Goal: Task Accomplishment & Management: Use online tool/utility

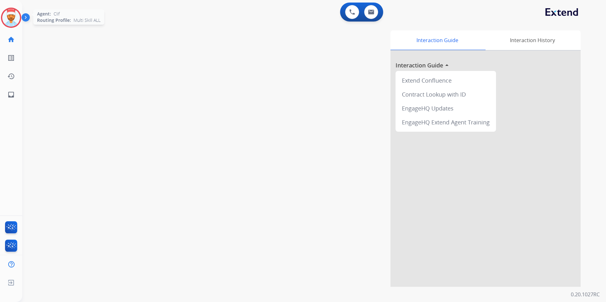
drag, startPoint x: 10, startPoint y: 24, endPoint x: 17, endPoint y: 25, distance: 7.7
click at [10, 24] on img at bounding box center [11, 18] width 18 height 18
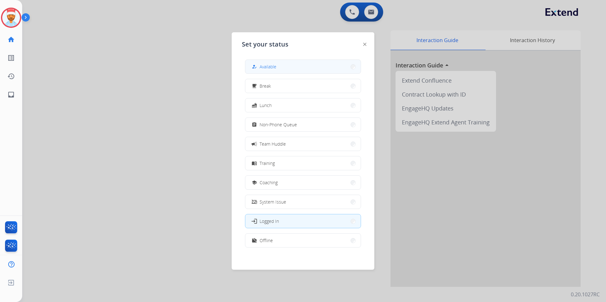
click at [260, 69] on div "how_to_reg Available" at bounding box center [263, 67] width 26 height 8
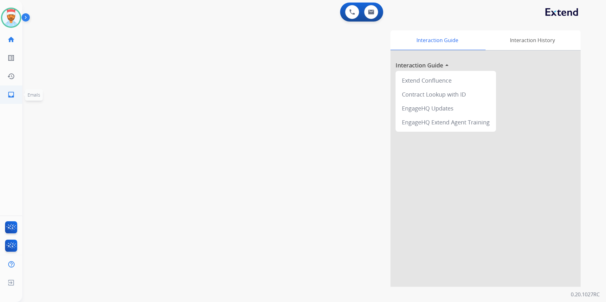
click at [11, 94] on mat-icon "inbox" at bounding box center [11, 95] width 8 height 8
select select "**********"
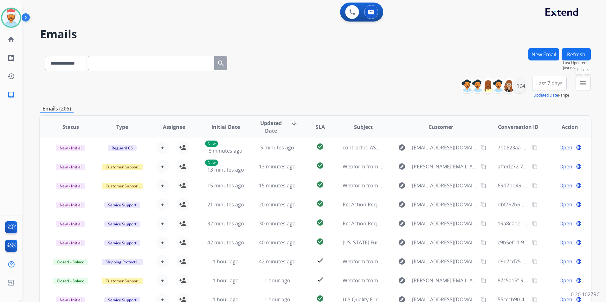
click at [584, 83] on mat-icon "menu" at bounding box center [583, 84] width 8 height 8
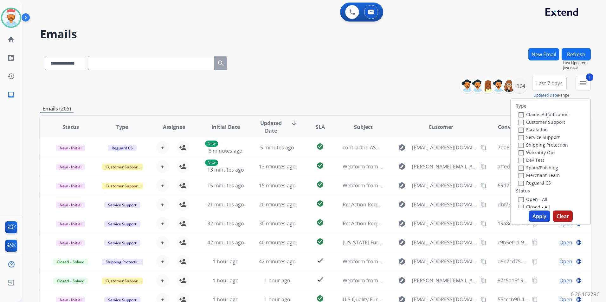
click at [518, 112] on label "Claims Adjudication" at bounding box center [543, 115] width 50 height 6
click at [537, 217] on button "Apply" at bounding box center [539, 216] width 22 height 11
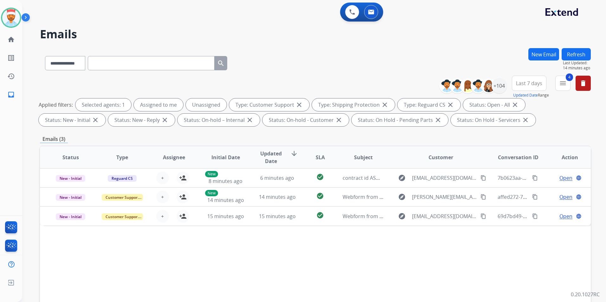
drag, startPoint x: 579, startPoint y: 54, endPoint x: 560, endPoint y: 69, distance: 23.5
click at [579, 54] on button "Refresh" at bounding box center [575, 54] width 29 height 12
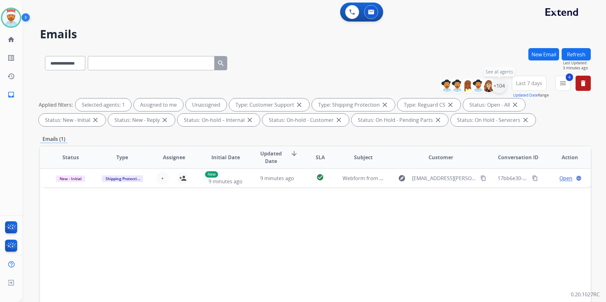
click at [500, 90] on div "+104" at bounding box center [498, 85] width 15 height 15
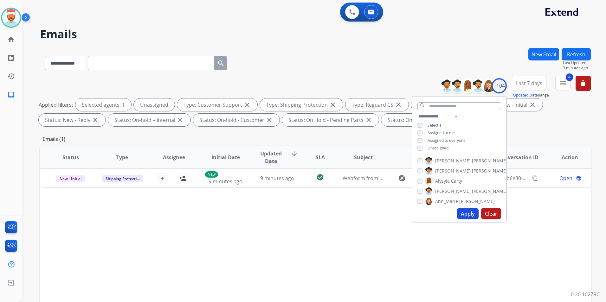
click at [470, 214] on button "Apply" at bounding box center [468, 213] width 22 height 11
click at [391, 61] on div "**********" at bounding box center [315, 62] width 551 height 28
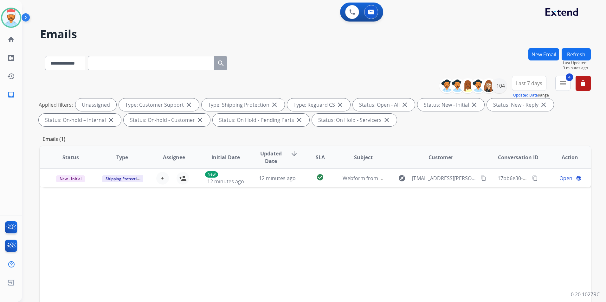
click at [579, 55] on button "Refresh" at bounding box center [575, 54] width 29 height 12
click at [568, 55] on button "Refresh" at bounding box center [575, 54] width 29 height 12
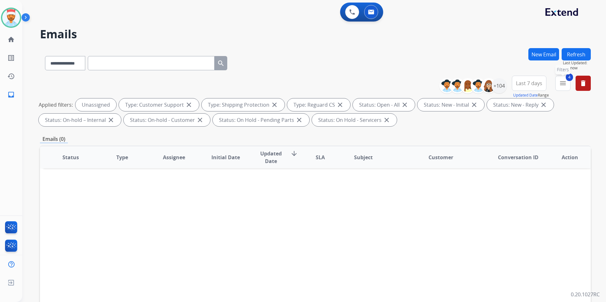
click at [559, 87] on button "4 menu Filters" at bounding box center [562, 83] width 15 height 15
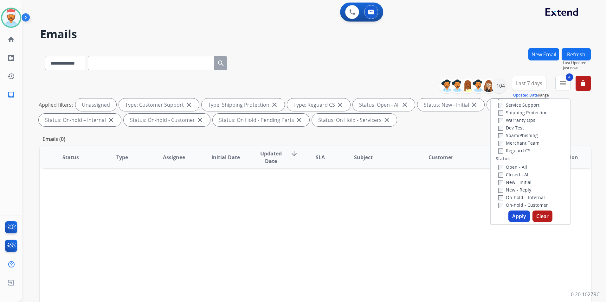
scroll to position [127, 0]
click at [517, 215] on button "Apply" at bounding box center [519, 216] width 22 height 11
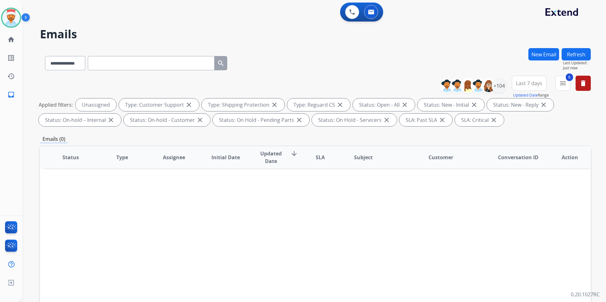
click at [536, 88] on button "Last 7 days" at bounding box center [529, 83] width 35 height 15
click at [518, 158] on div "Last 90 days" at bounding box center [526, 161] width 35 height 10
click at [465, 141] on div "Emails (0)" at bounding box center [315, 139] width 551 height 8
click at [497, 89] on div "+146" at bounding box center [498, 85] width 15 height 15
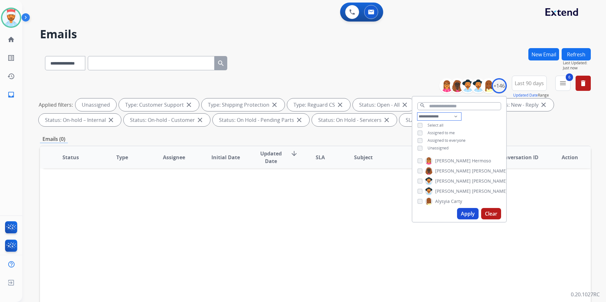
click at [428, 116] on select "**********" at bounding box center [439, 117] width 44 height 8
select select "**********"
click at [417, 113] on select "**********" at bounding box center [439, 117] width 44 height 8
click at [421, 133] on div "Assigned to everyone" at bounding box center [441, 133] width 48 height 5
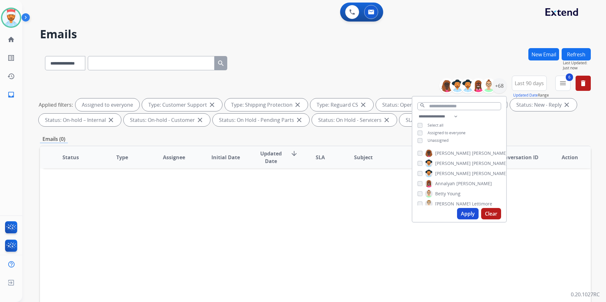
click at [466, 215] on button "Apply" at bounding box center [468, 213] width 22 height 11
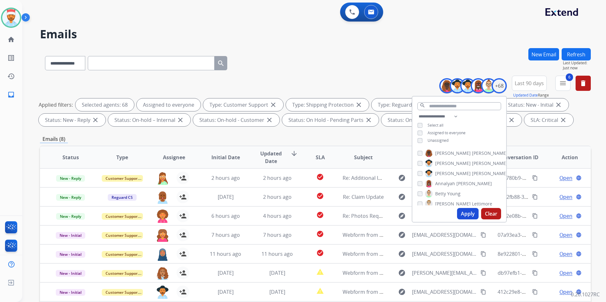
click at [459, 217] on button "Apply" at bounding box center [468, 213] width 22 height 11
click at [291, 138] on div "Emails (8)" at bounding box center [315, 139] width 551 height 8
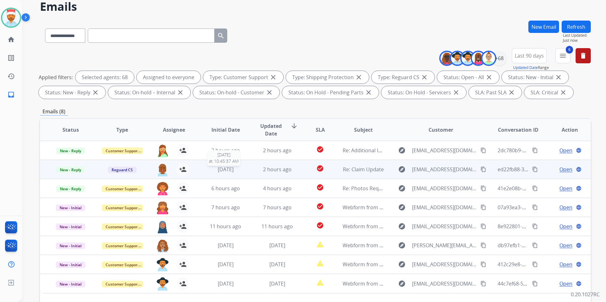
scroll to position [32, 0]
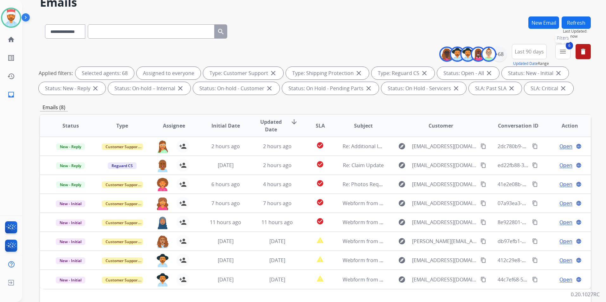
click at [562, 54] on mat-icon "menu" at bounding box center [563, 52] width 8 height 8
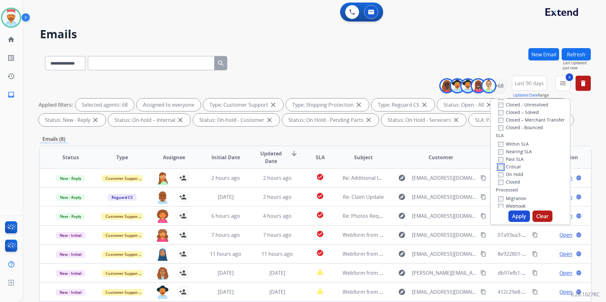
scroll to position [158, 0]
click at [411, 142] on div "Emails (8)" at bounding box center [315, 139] width 551 height 8
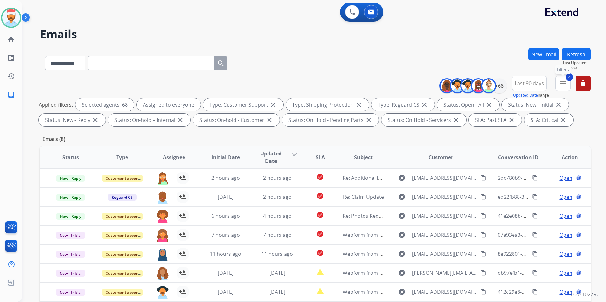
click at [557, 86] on button "4 menu Filters" at bounding box center [562, 83] width 15 height 15
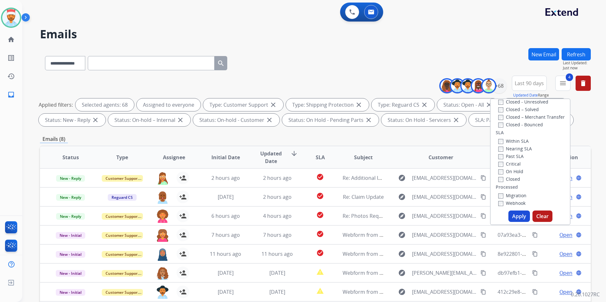
click at [520, 216] on button "Apply" at bounding box center [519, 216] width 22 height 11
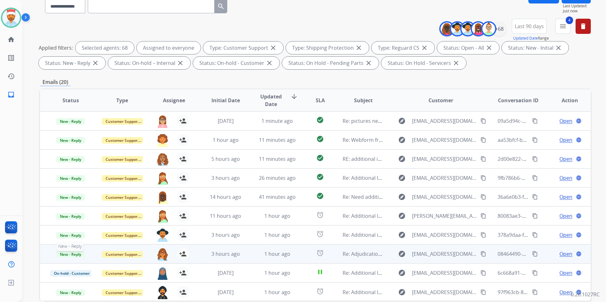
scroll to position [1, 0]
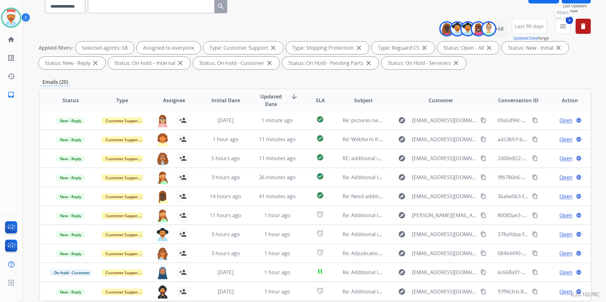
click at [564, 31] on button "4 menu Filters" at bounding box center [562, 26] width 15 height 15
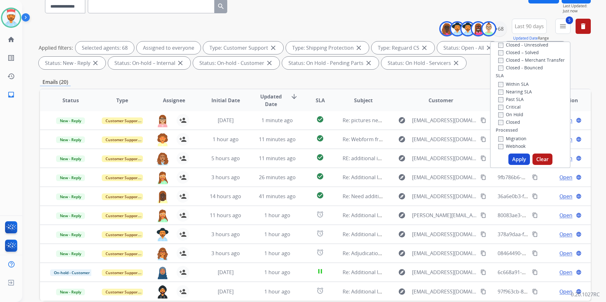
click at [498, 111] on div "On Hold" at bounding box center [515, 115] width 34 height 8
click at [515, 160] on button "Apply" at bounding box center [519, 159] width 22 height 11
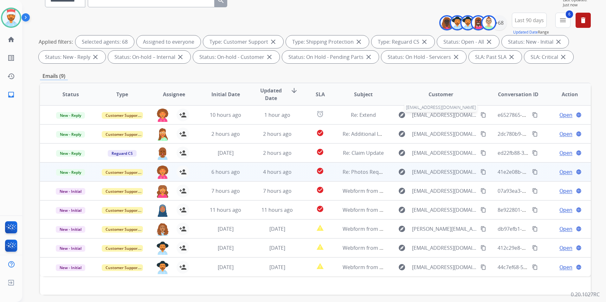
scroll to position [63, 0]
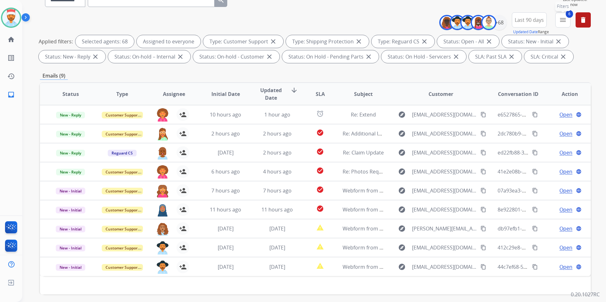
click at [564, 24] on button "6 menu Filters" at bounding box center [562, 19] width 15 height 15
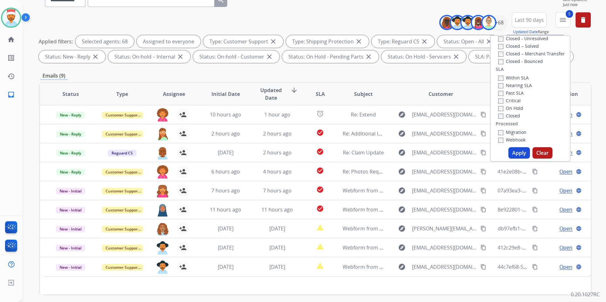
click at [490, 90] on div "Type Claims Adjudication Customer Support Escalation Service Support Shipping P…" at bounding box center [529, 90] width 79 height 109
click at [516, 151] on button "Apply" at bounding box center [519, 152] width 22 height 11
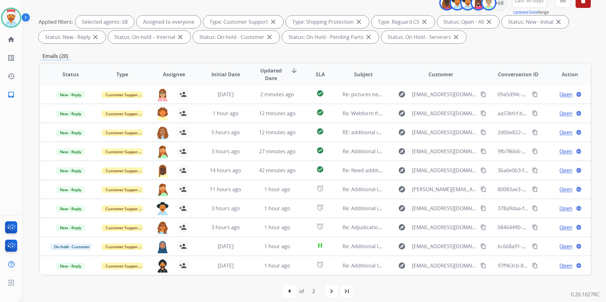
scroll to position [89, 0]
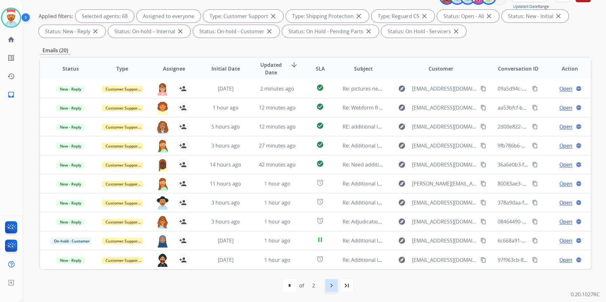
click at [328, 285] on mat-icon "navigate_next" at bounding box center [332, 286] width 8 height 8
select select "*"
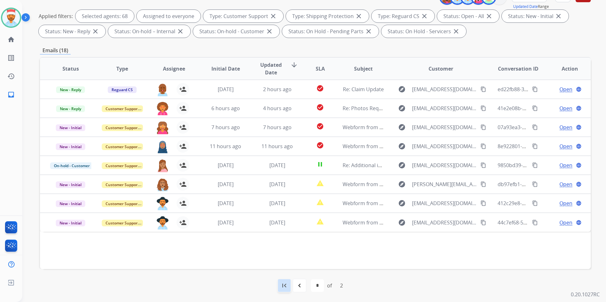
click at [288, 285] on div "first_page" at bounding box center [284, 286] width 14 height 14
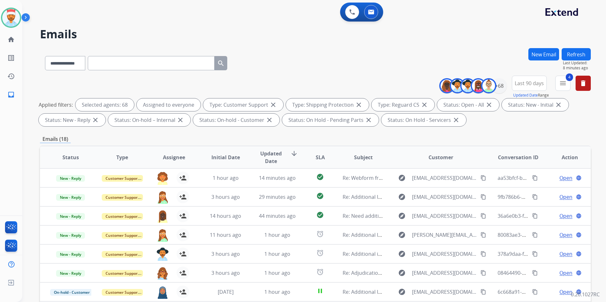
click at [575, 54] on button "Refresh" at bounding box center [575, 54] width 29 height 12
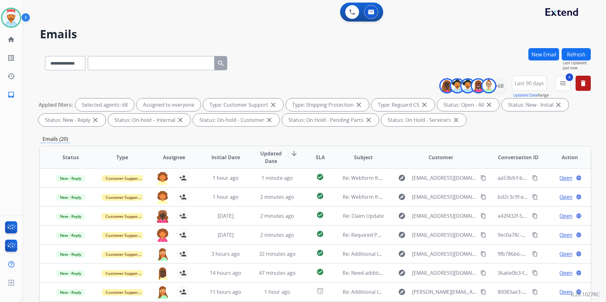
click at [572, 54] on button "Refresh" at bounding box center [575, 54] width 29 height 12
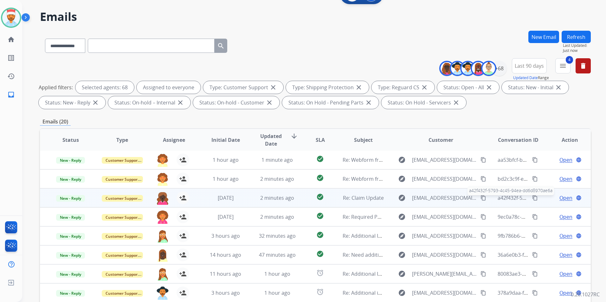
scroll to position [32, 0]
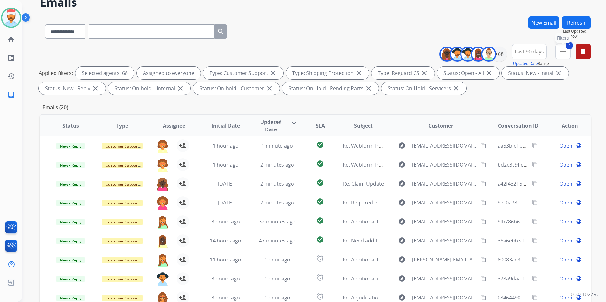
click at [559, 55] on button "4 menu Filters" at bounding box center [562, 51] width 15 height 15
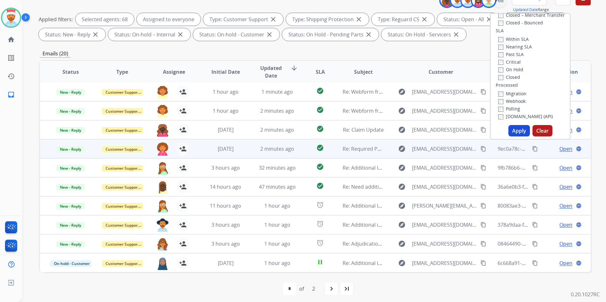
scroll to position [89, 0]
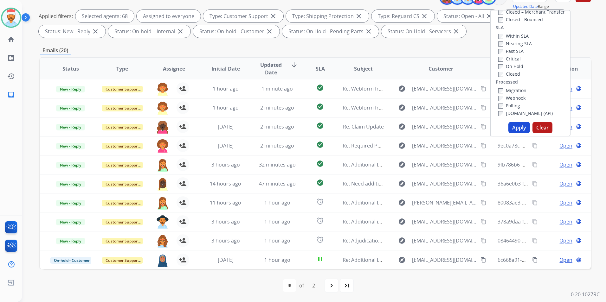
click at [498, 49] on label "Past SLA" at bounding box center [510, 51] width 25 height 6
click at [511, 126] on button "Apply" at bounding box center [519, 127] width 22 height 11
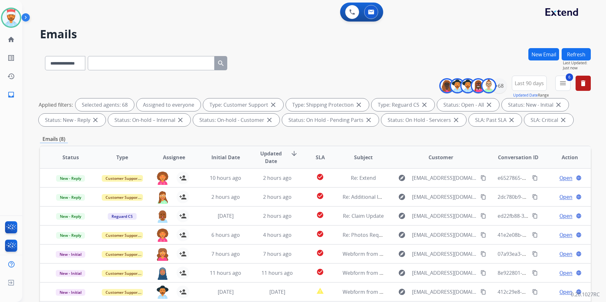
scroll to position [0, 0]
